Goal: Task Accomplishment & Management: Complete application form

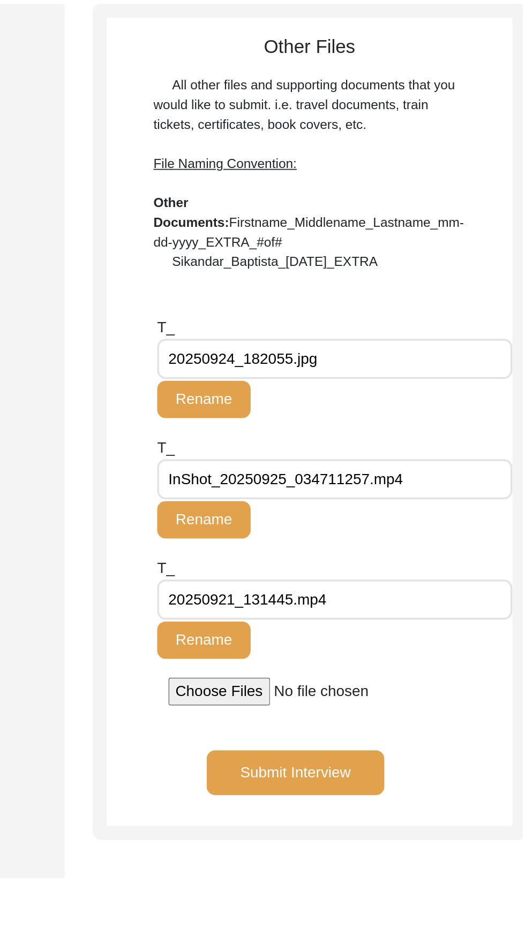
click at [478, 333] on input "20250924_182055.jpg" at bounding box center [416, 323] width 203 height 23
click at [405, 322] on input "20250924_182055.jpg" at bounding box center [416, 323] width 203 height 23
type input "20250924_"
click at [484, 569] on div "Submit Interview" at bounding box center [402, 569] width 232 height 43
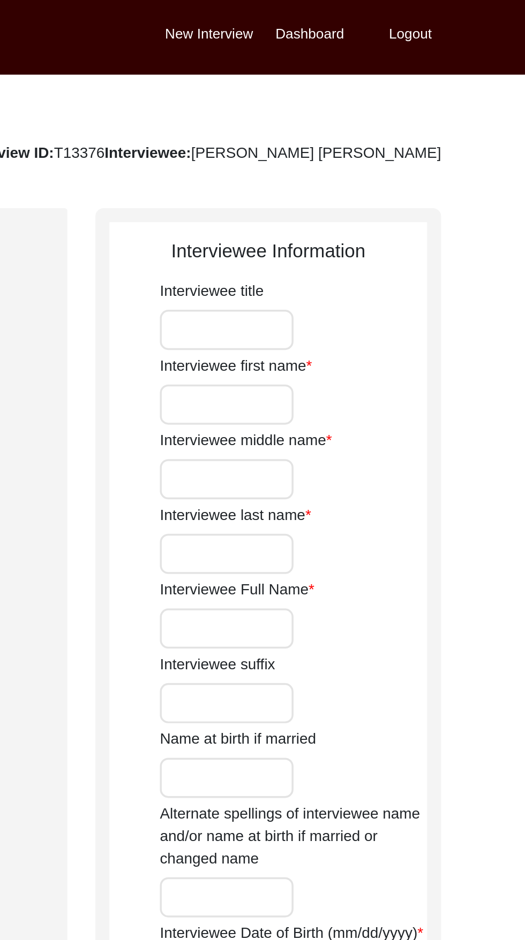
type input "[PERSON_NAME]"
type input "Lal"
type input "Khurana"
type input "[PERSON_NAME] [PERSON_NAME]"
type input "[DATE]"
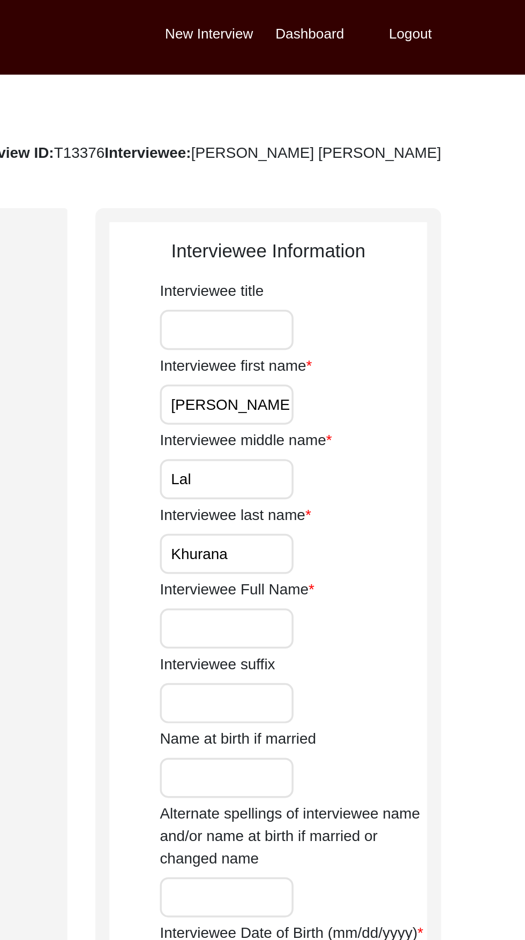
type input "88"
type input "[DEMOGRAPHIC_DATA]"
type input "Hindi"
type input "[DEMOGRAPHIC_DATA]"
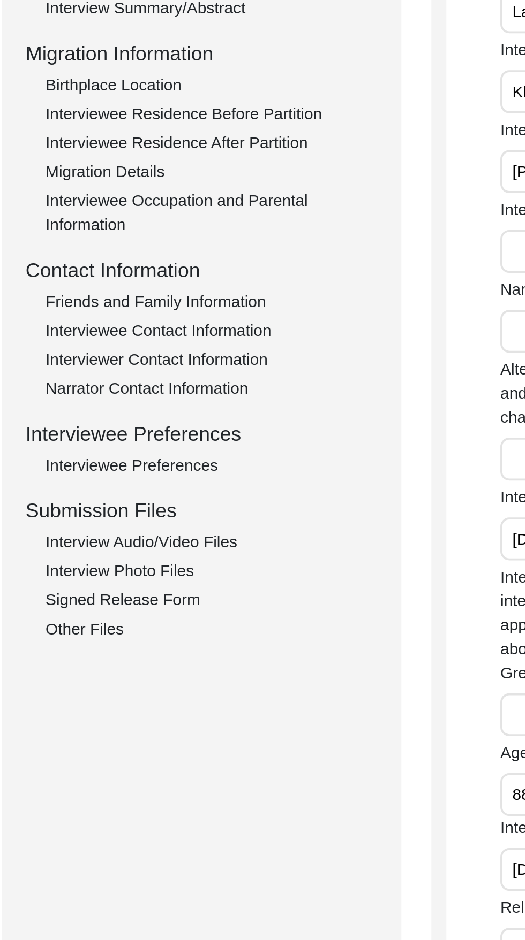
click at [136, 603] on div "Other Files" at bounding box center [161, 605] width 178 height 13
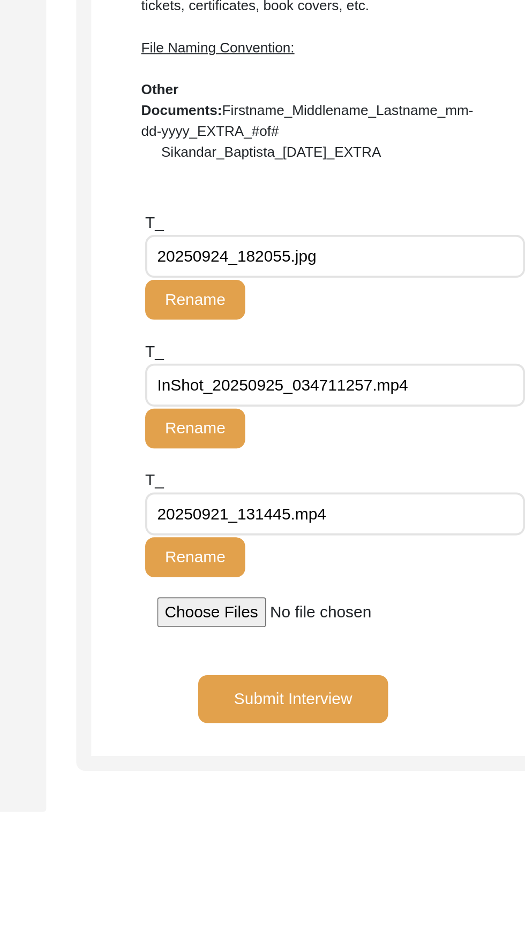
click at [462, 391] on input "InShot_20250925_034711257.mp4" at bounding box center [416, 392] width 203 height 23
click at [332, 296] on div "Other Files All other files and supporting documents that you would like to sub…" at bounding box center [402, 363] width 232 height 455
click at [454, 389] on input "InShot_20250925_034711257.mp4" at bounding box center [416, 392] width 203 height 23
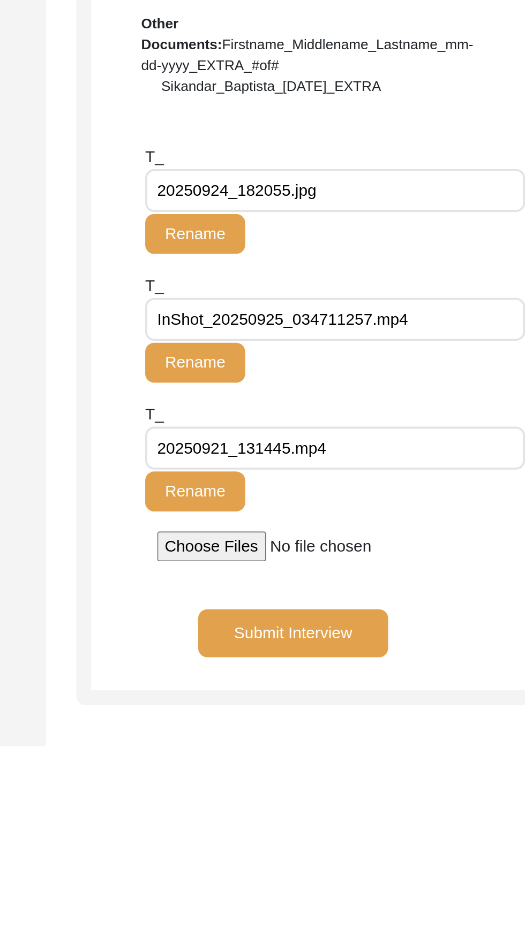
click at [302, 301] on app-file-uploader "T_ 20250924_182055.jpg Rename T_ InShot_20250925_034711257.mp4 Rename T_ 202509…" at bounding box center [402, 410] width 232 height 223
click at [298, 350] on app-file-uploader "T_ 20250924_182055.jpg Rename T_ InShot_20250925_034711257.mp4 Rename T_ 202509…" at bounding box center [402, 410] width 232 height 223
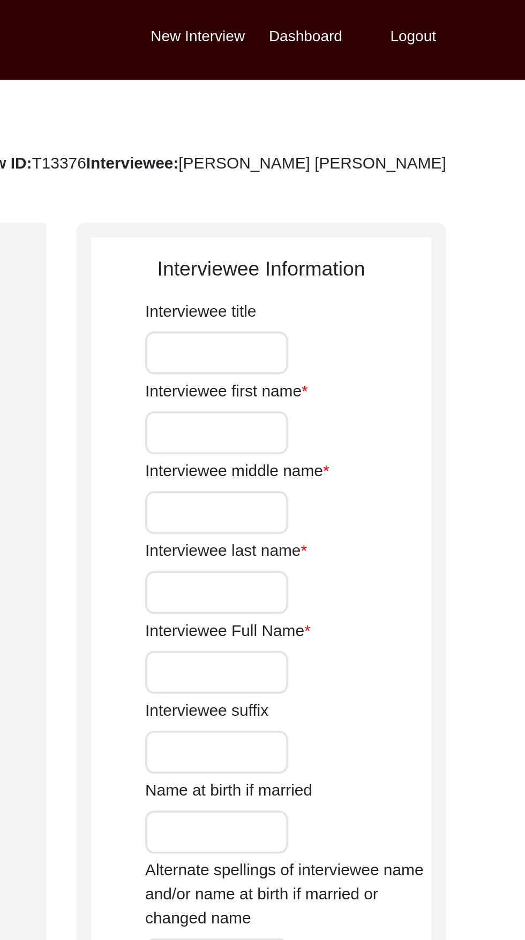
type input "[PERSON_NAME]"
type input "Lal"
type input "Khurana"
type input "[PERSON_NAME] [PERSON_NAME]"
type input "[DATE]"
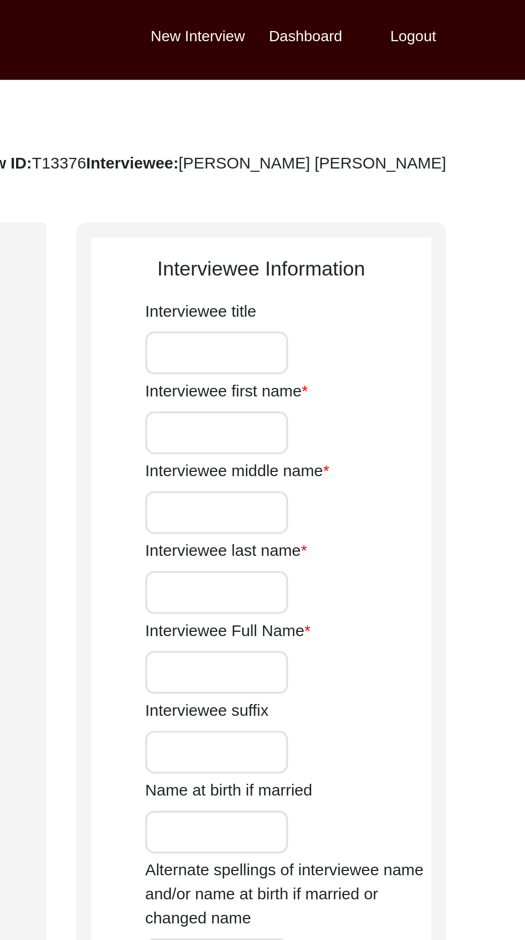
type input "88"
type input "[DEMOGRAPHIC_DATA]"
type input "Hindi"
type input "[DEMOGRAPHIC_DATA]"
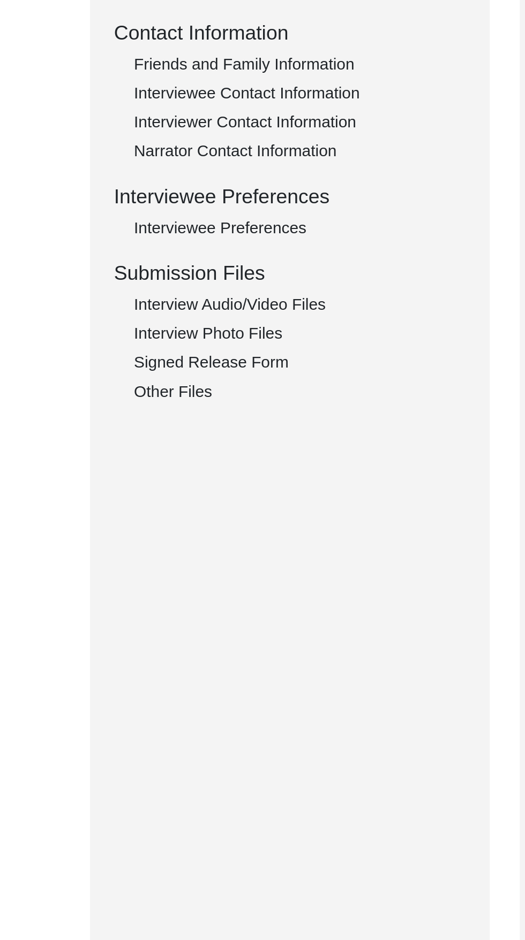
click at [122, 591] on div "Signed Release Form" at bounding box center [161, 590] width 178 height 13
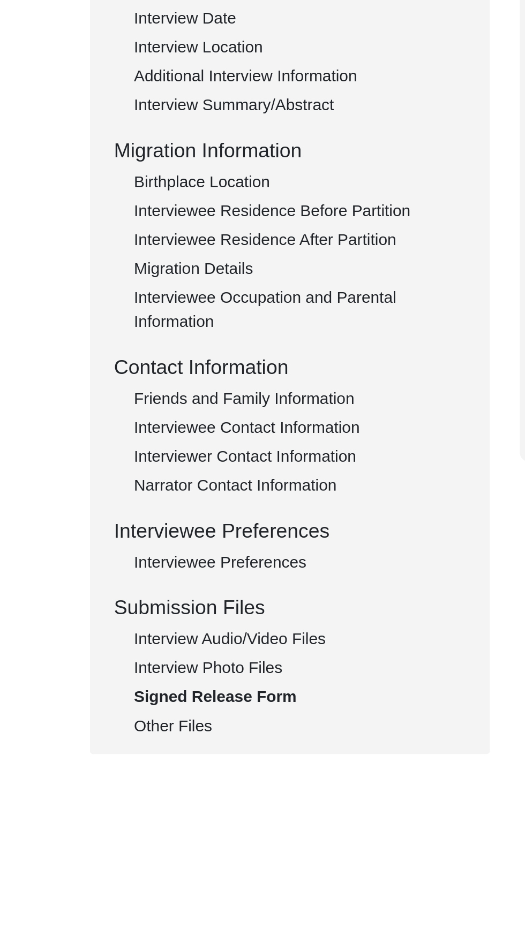
click at [108, 611] on div "Other Files" at bounding box center [161, 605] width 178 height 13
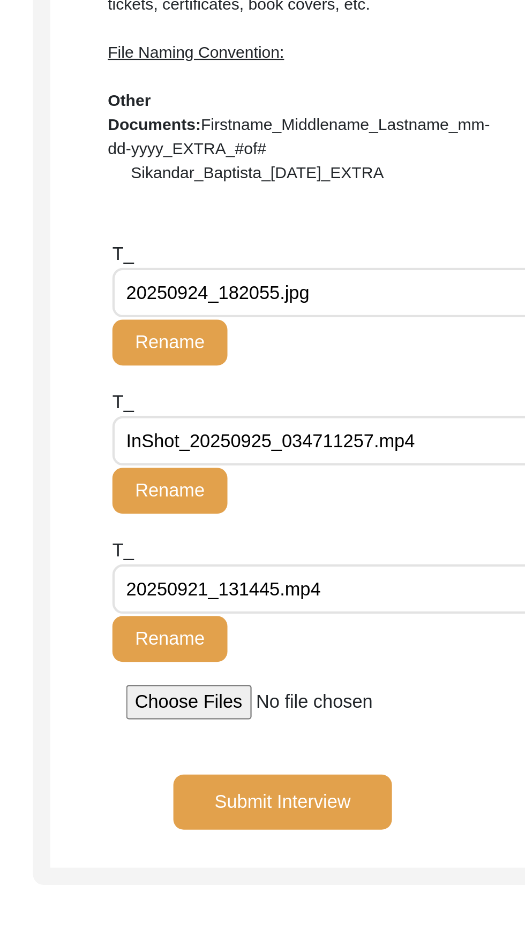
click at [407, 322] on input "20250924_182055.jpg" at bounding box center [416, 323] width 203 height 23
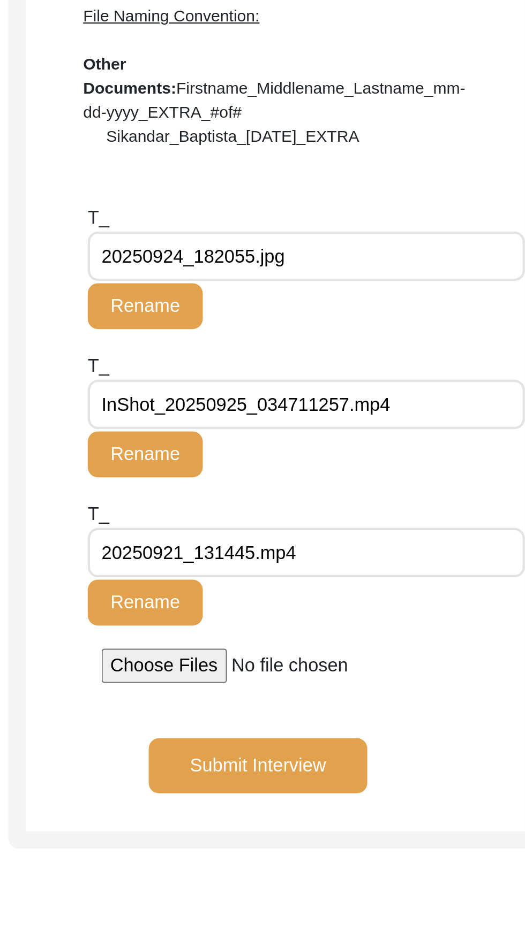
click at [469, 355] on div "T_ 20250924_182055.jpg Rename" at bounding box center [416, 333] width 203 height 69
click at [370, 515] on input "file" at bounding box center [403, 514] width 162 height 16
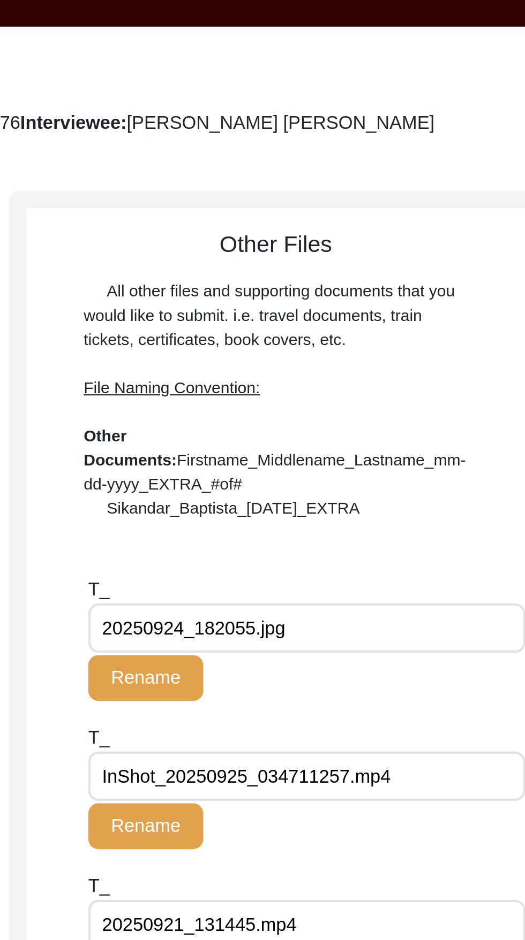
click at [377, 207] on span "File Naming Convention:" at bounding box center [354, 211] width 82 height 9
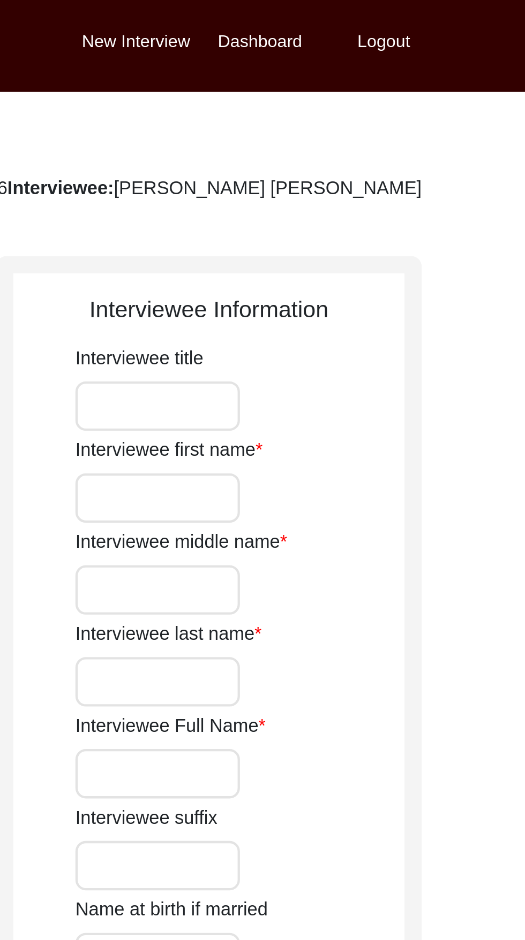
type input "Jawahar"
type input "Lal"
type input "Khurana"
type input "[PERSON_NAME] [PERSON_NAME]"
type input "[DATE]"
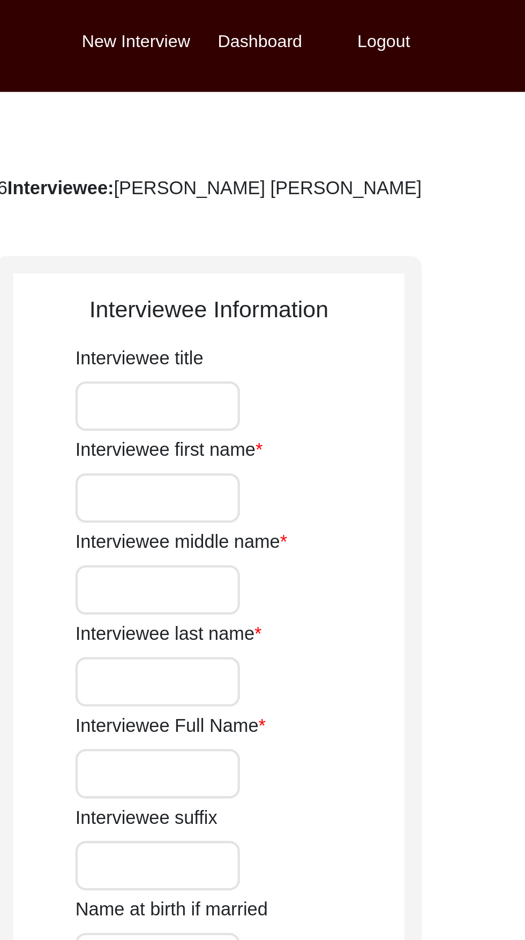
type input "88"
type input "[DEMOGRAPHIC_DATA]"
type input "Hindi"
type input "[DEMOGRAPHIC_DATA]"
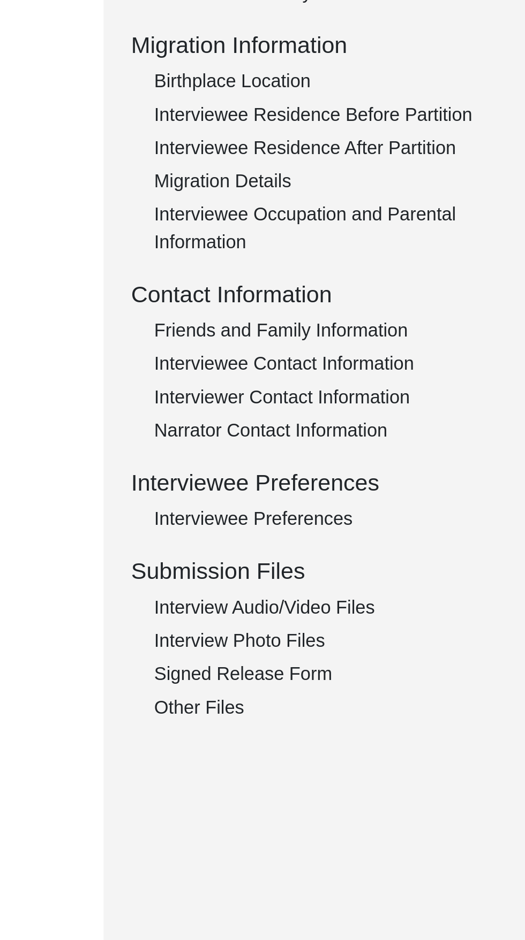
scroll to position [276, 0]
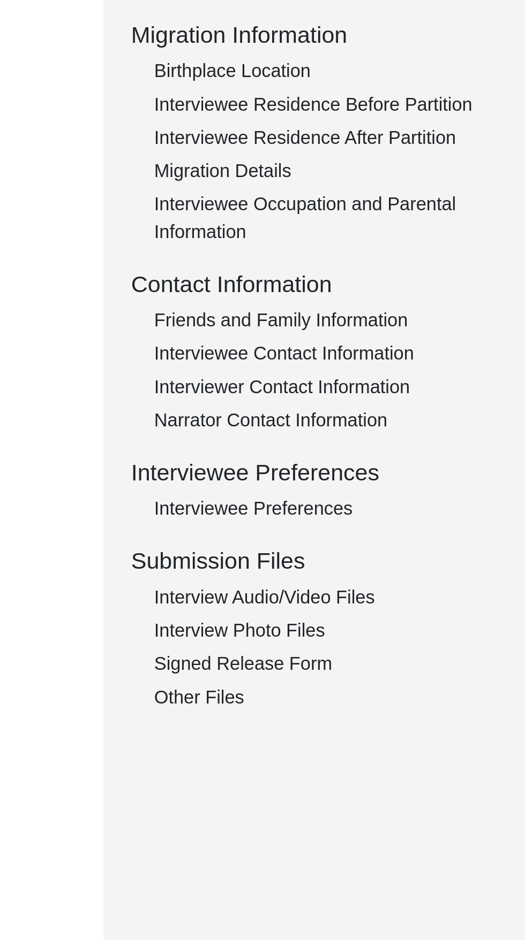
click at [111, 326] on div "Other Files" at bounding box center [161, 329] width 178 height 13
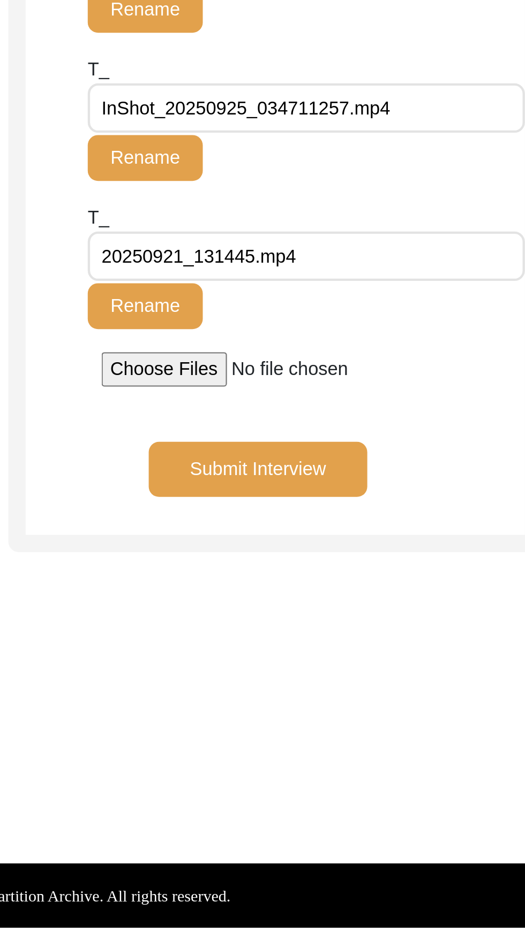
click at [292, 519] on div at bounding box center [402, 514] width 232 height 16
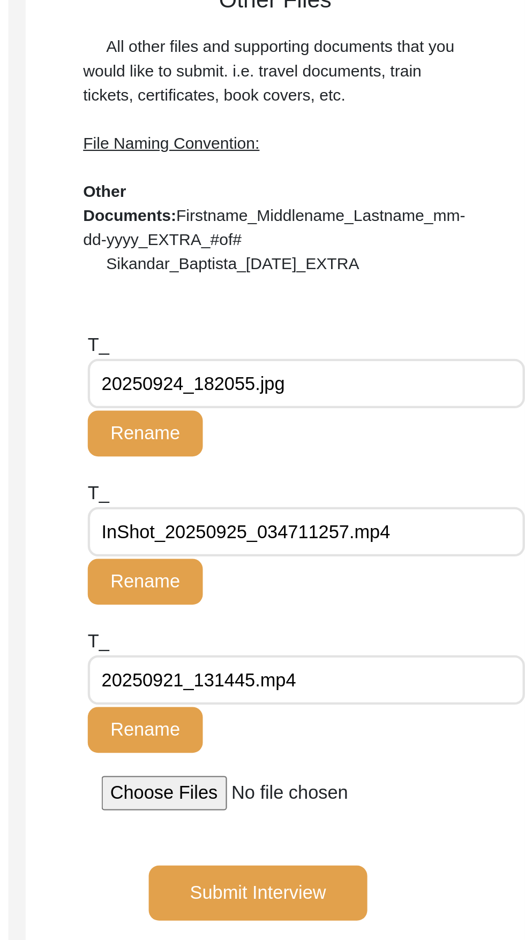
click at [305, 252] on div "Other Files All other files and supporting documents that you would like to sub…" at bounding box center [402, 204] width 232 height 137
click at [299, 247] on div "Other Files All other files and supporting documents that you would like to sub…" at bounding box center [402, 204] width 232 height 137
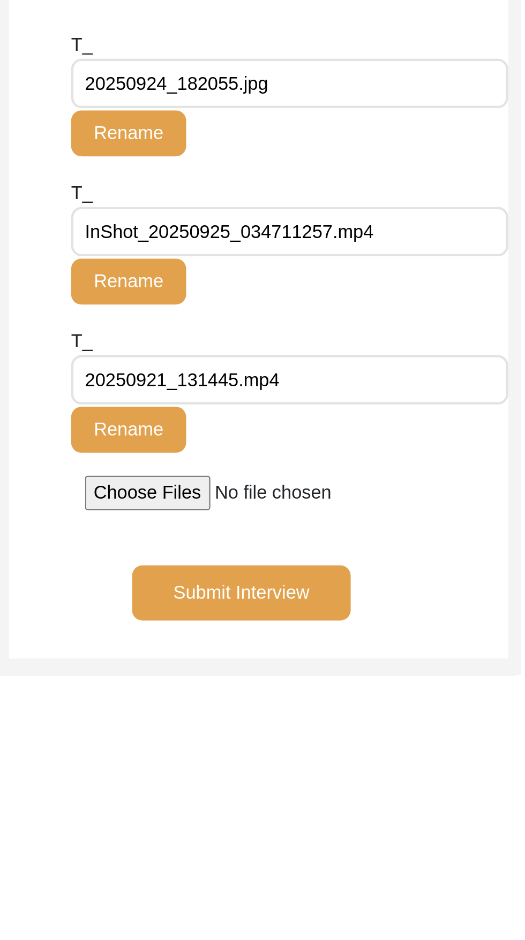
click at [465, 464] on input "20250921_131445.mp4" at bounding box center [416, 461] width 203 height 23
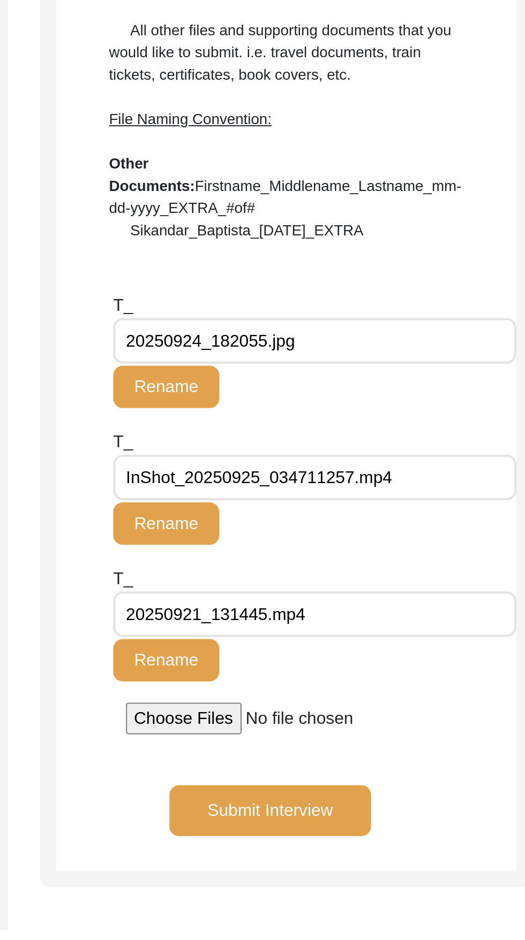
click at [497, 500] on div "T_ 20250921_131445.mp4 Rename" at bounding box center [416, 471] width 203 height 69
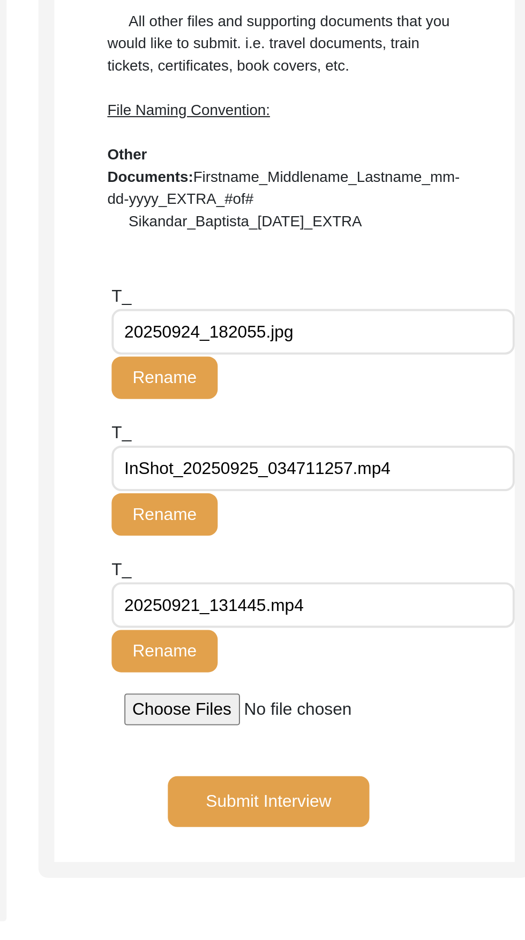
click at [459, 212] on div "All other files and supporting documents that you would like to submit. i.e. tr…" at bounding box center [402, 217] width 179 height 112
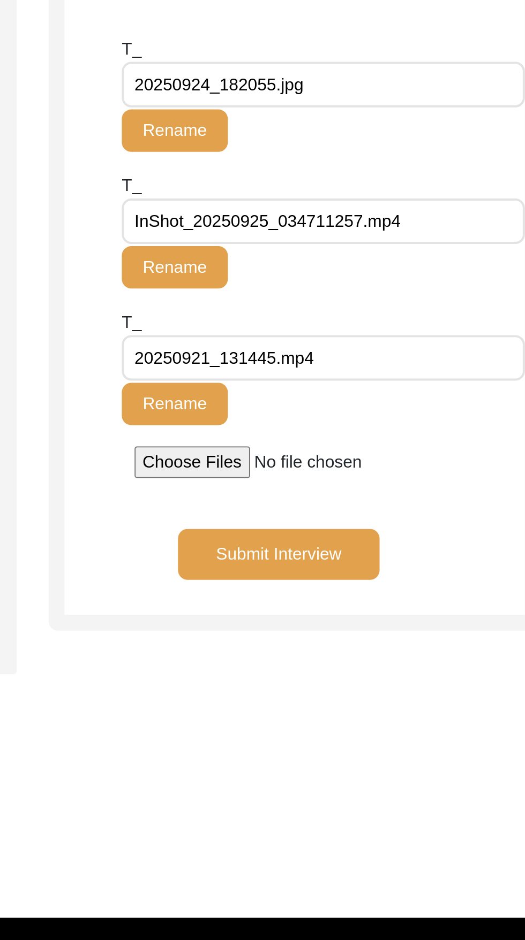
click at [447, 321] on input "20250924_182055.jpg" at bounding box center [416, 323] width 203 height 23
click at [495, 534] on div "Other Files All other files and supporting documents that you would like to sub…" at bounding box center [402, 363] width 232 height 455
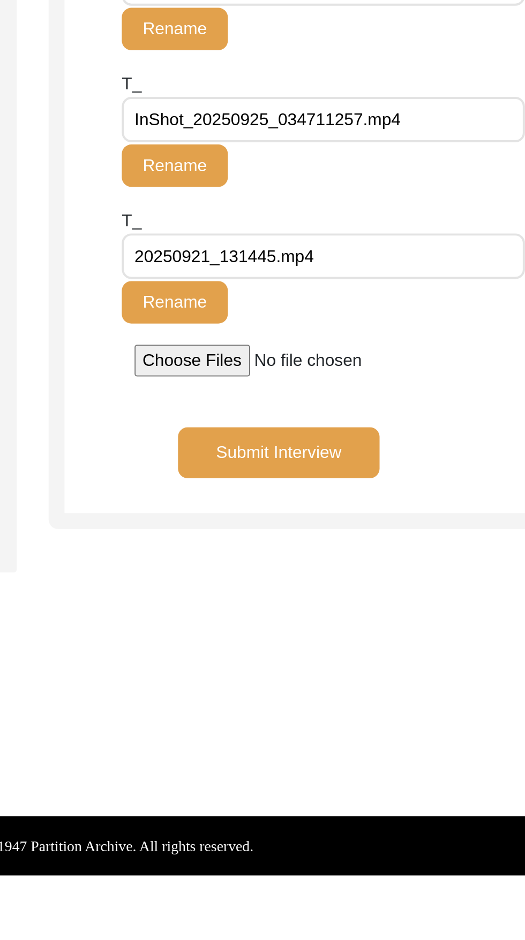
click at [481, 507] on input "file" at bounding box center [403, 514] width 162 height 16
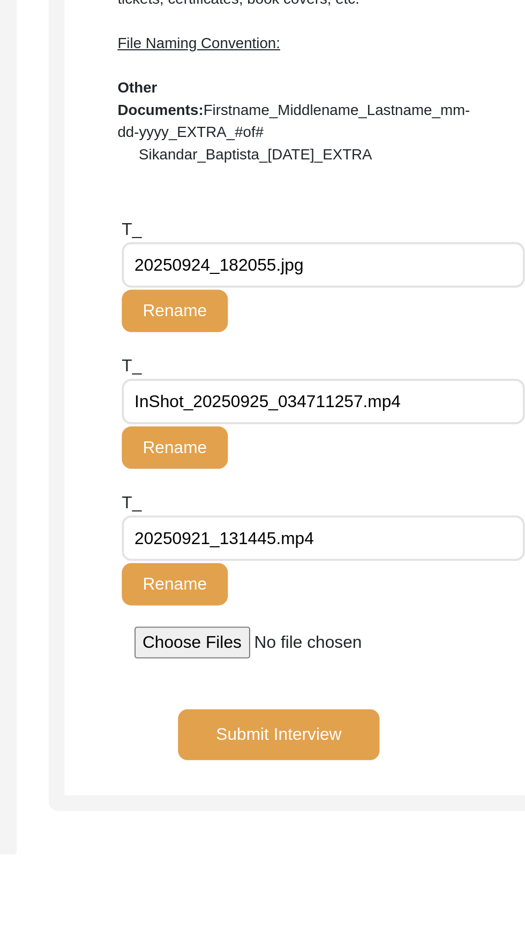
click at [404, 557] on button "Submit Interview" at bounding box center [395, 561] width 102 height 26
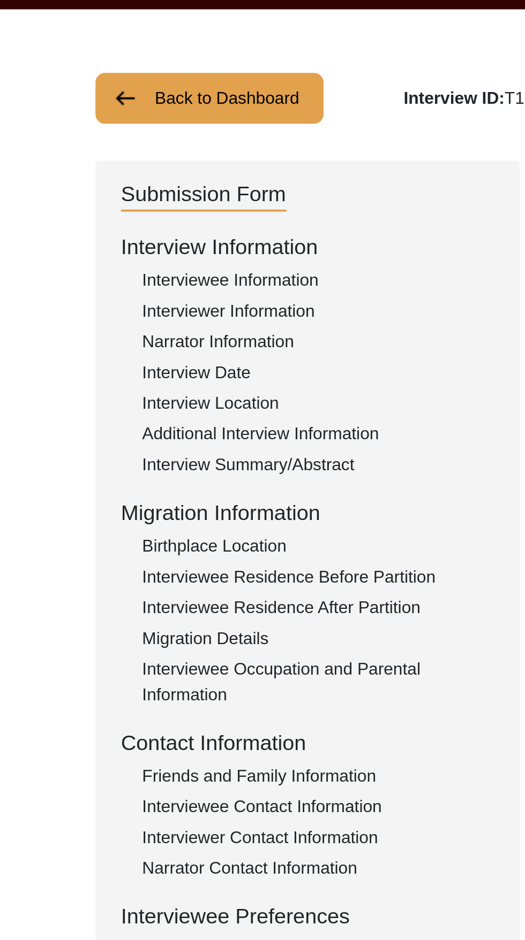
click at [144, 204] on div "Narrator Information" at bounding box center [161, 210] width 178 height 13
type textarea "Daughter Wife"
type textarea "Renu Chhikara Raj Kumari Khurana"
click at [154, 193] on div "Interviewer Information" at bounding box center [161, 195] width 178 height 13
type input "Mandeep Kaur"
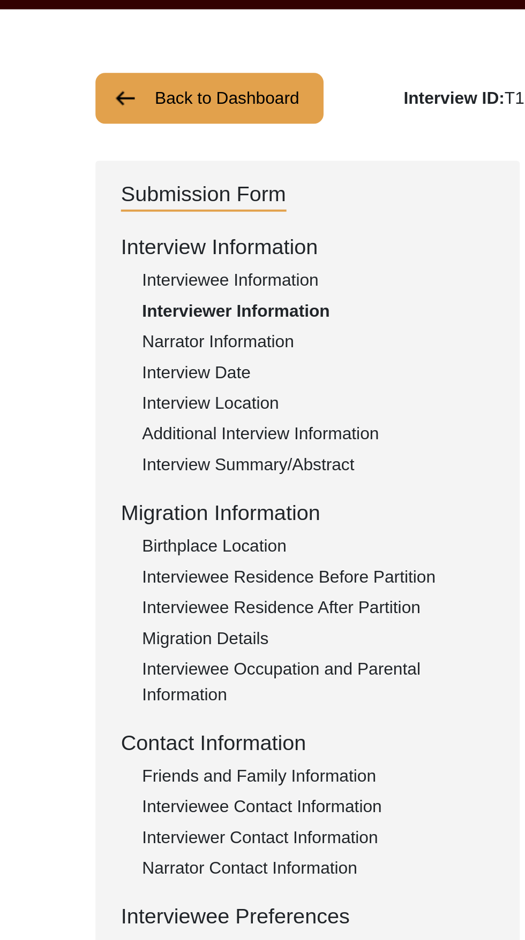
type input "Puri"
type input "Mandeep Kaur Puri"
type input "Sikhism"
type input "02/03/2003"
type input "Student"
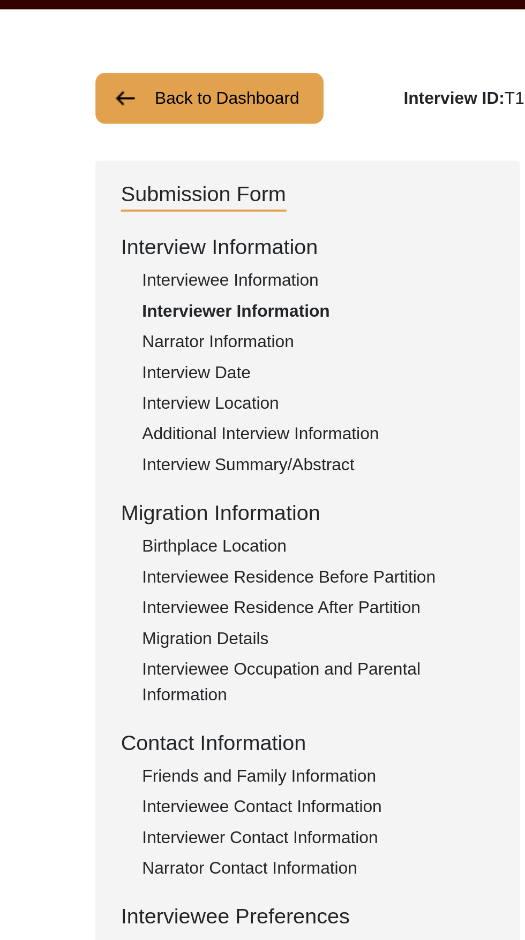
type input "Rashmeet"
type input "Kaur"
type input "Rashmeet Kaur"
type input "Punjabi"
type textarea "None."
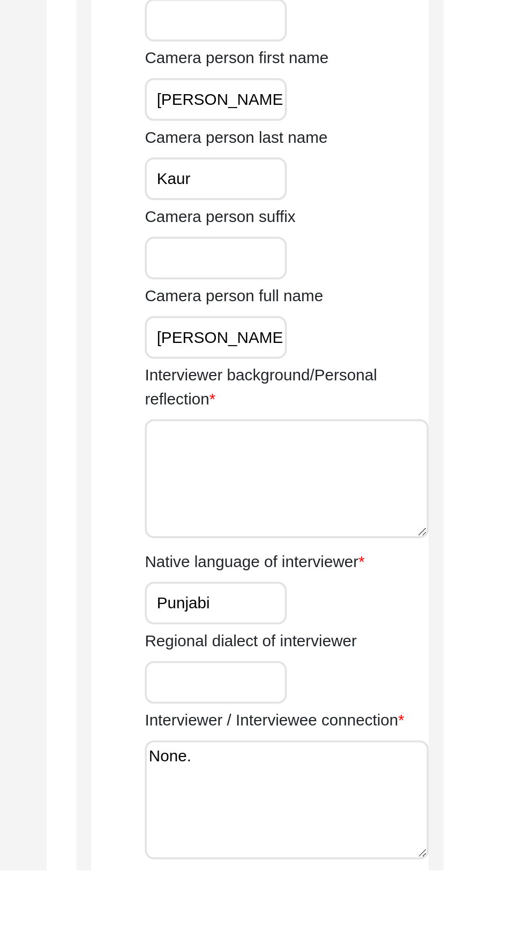
scroll to position [153, 0]
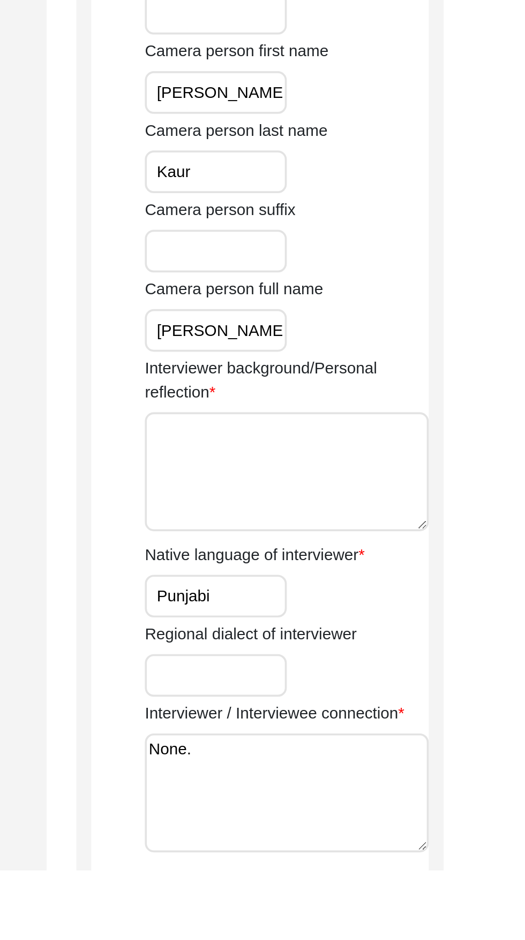
click at [340, 732] on textarea "Interviewer background/Personal reflection" at bounding box center [391, 725] width 153 height 64
